Goal: Information Seeking & Learning: Check status

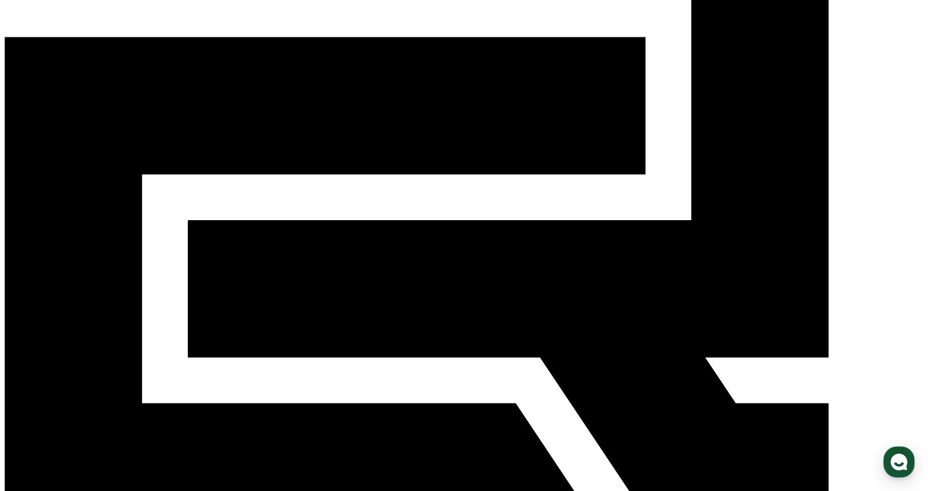
scroll to position [264, 0]
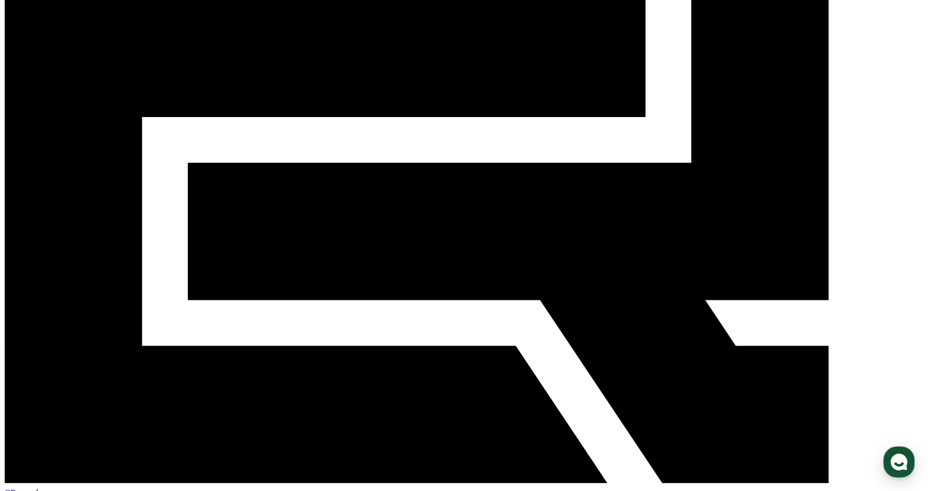
scroll to position [14, 0]
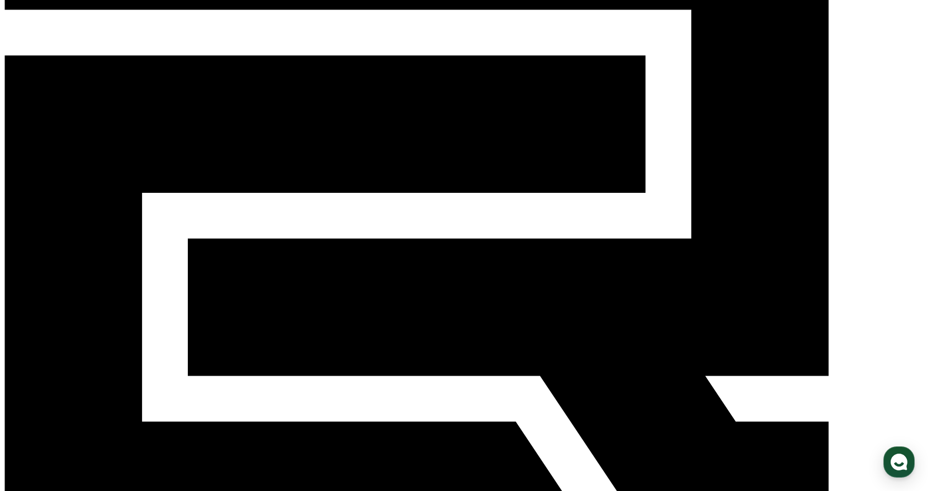
scroll to position [237, 0]
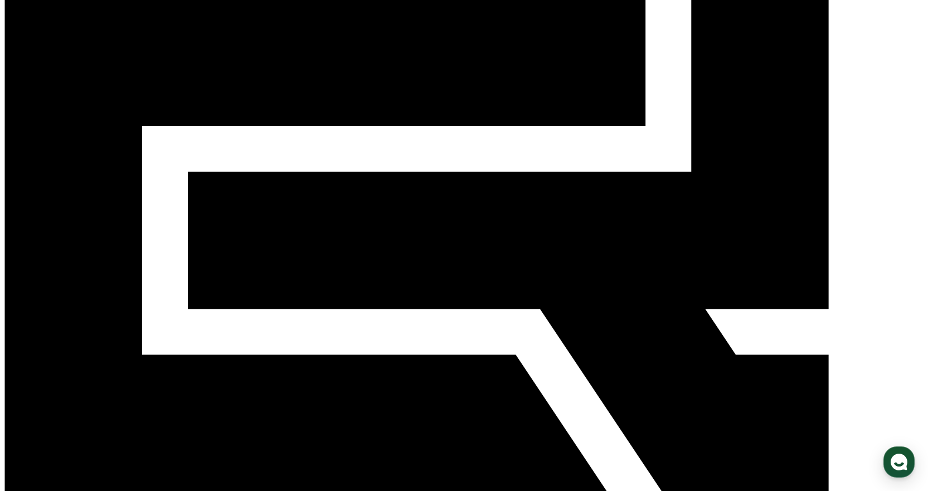
scroll to position [181, 0]
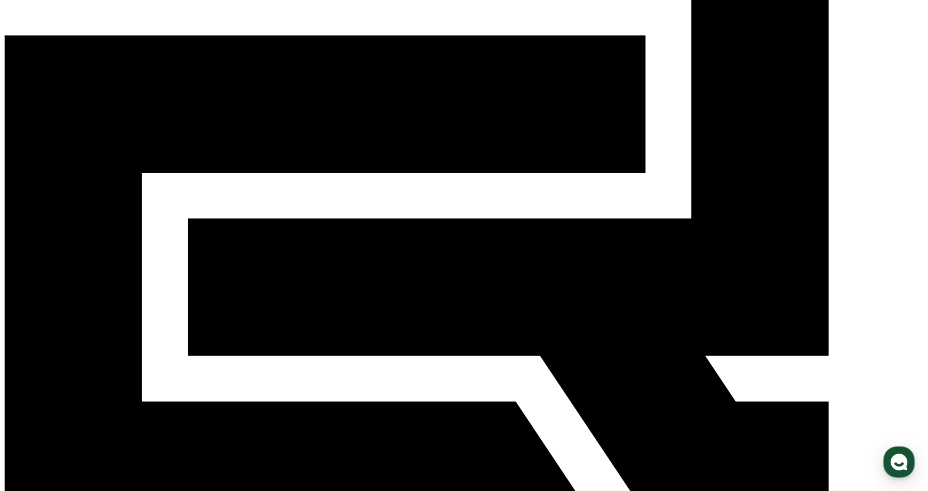
scroll to position [125, 0]
